Goal: Task Accomplishment & Management: Manage account settings

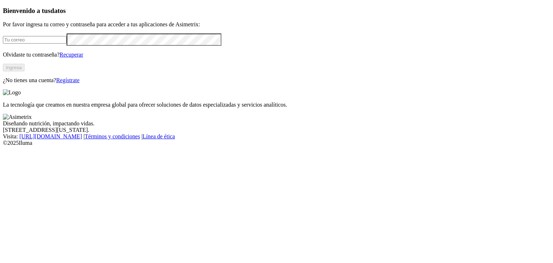
click at [67, 44] on input "email" at bounding box center [35, 40] width 64 height 8
type input "[EMAIL_ADDRESS][DOMAIN_NAME]"
click at [83, 58] on link "Recuperar" at bounding box center [71, 54] width 24 height 6
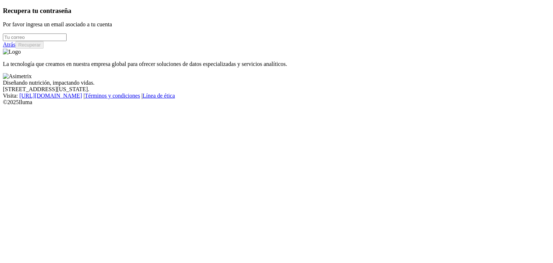
click at [67, 41] on input "email" at bounding box center [35, 37] width 64 height 8
click at [67, 41] on input "[EMAIL_ADDRESS][DOMAIN_NAME]" at bounding box center [35, 37] width 64 height 8
type input "[EMAIL_ADDRESS][DOMAIN_NAME]"
click at [44, 49] on button "Recuperar" at bounding box center [29, 45] width 28 height 8
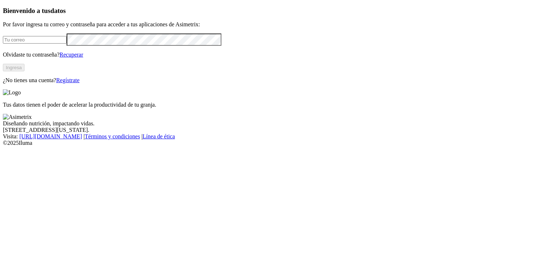
click at [132, 45] on div at bounding box center [276, 39] width 547 height 12
click at [67, 44] on input "email" at bounding box center [35, 40] width 64 height 8
type input "[EMAIL_ADDRESS][DOMAIN_NAME]"
click input "submit" at bounding box center [0, 0] width 0 height 0
